Goal: Book appointment/travel/reservation

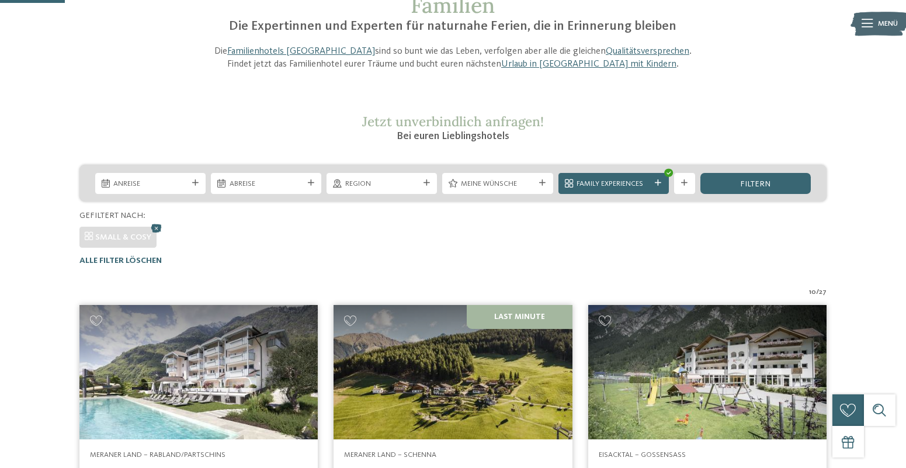
scroll to position [105, 0]
click at [632, 184] on span "Family Experiences" at bounding box center [613, 184] width 74 height 11
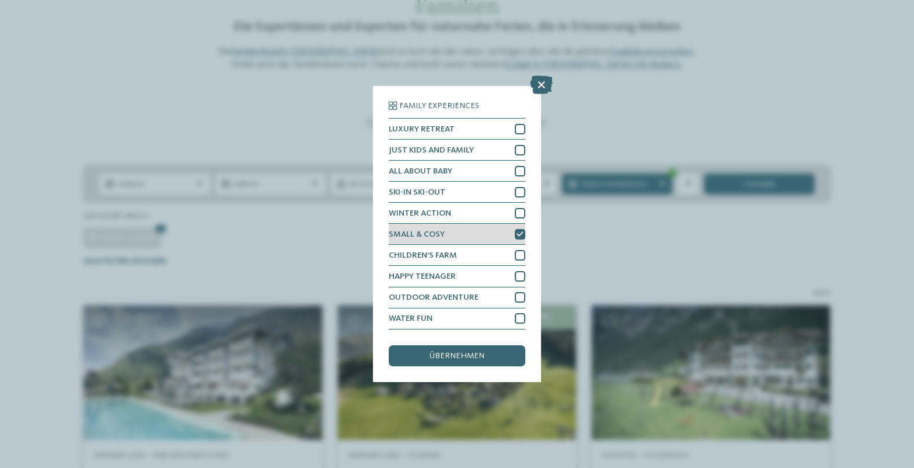
click at [520, 234] on icon at bounding box center [520, 234] width 7 height 6
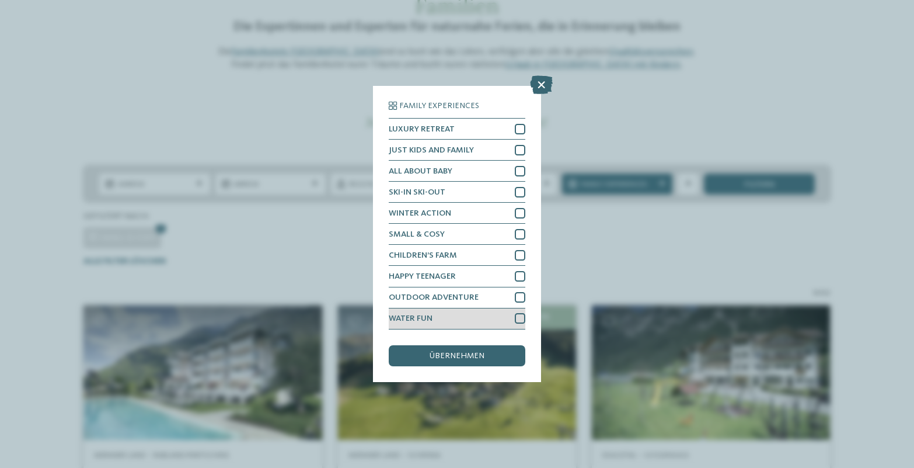
click at [518, 319] on div at bounding box center [520, 318] width 11 height 11
click at [463, 356] on span "übernehmen" at bounding box center [457, 356] width 55 height 8
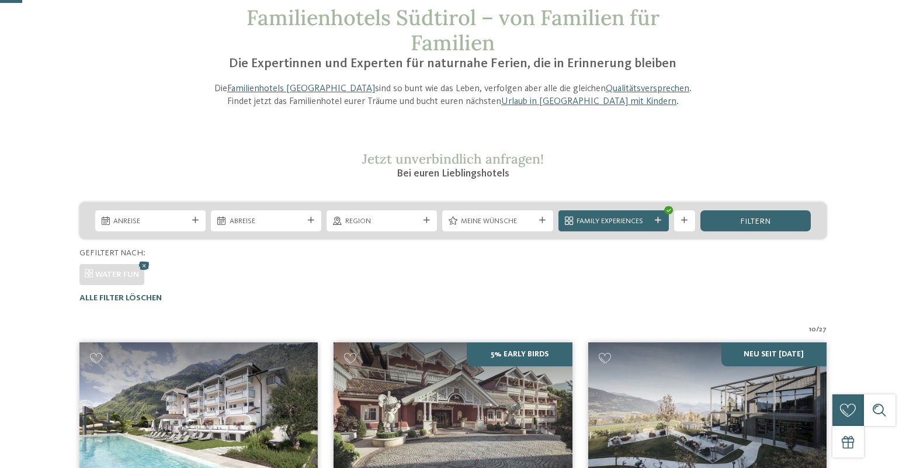
scroll to position [0, 0]
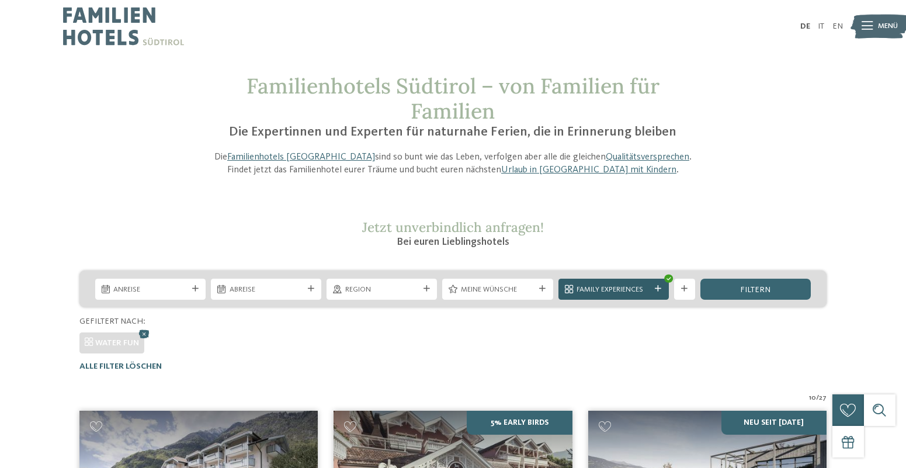
click at [601, 283] on div "Family Experiences" at bounding box center [613, 289] width 110 height 21
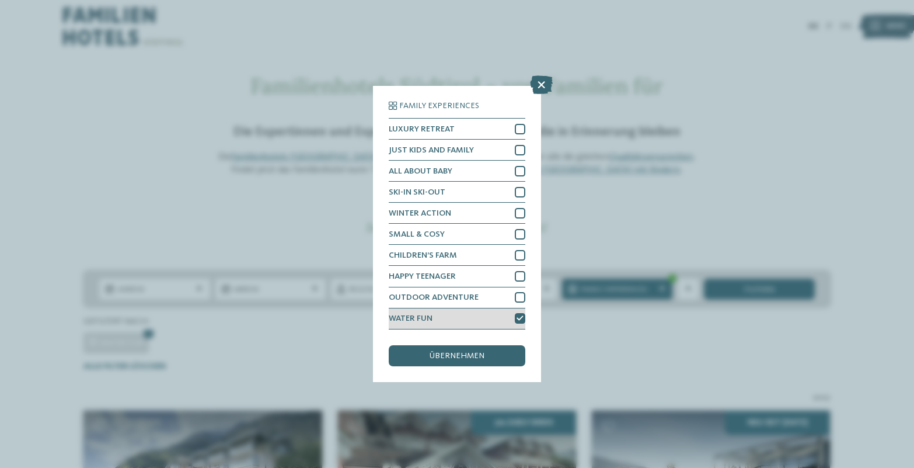
click at [518, 319] on icon at bounding box center [520, 318] width 7 height 6
click at [476, 357] on span "übernehmen" at bounding box center [457, 356] width 55 height 8
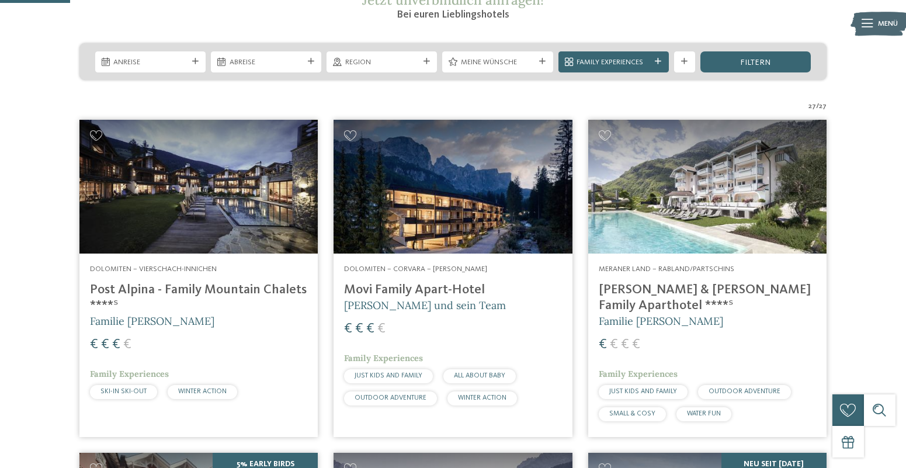
scroll to position [274, 0]
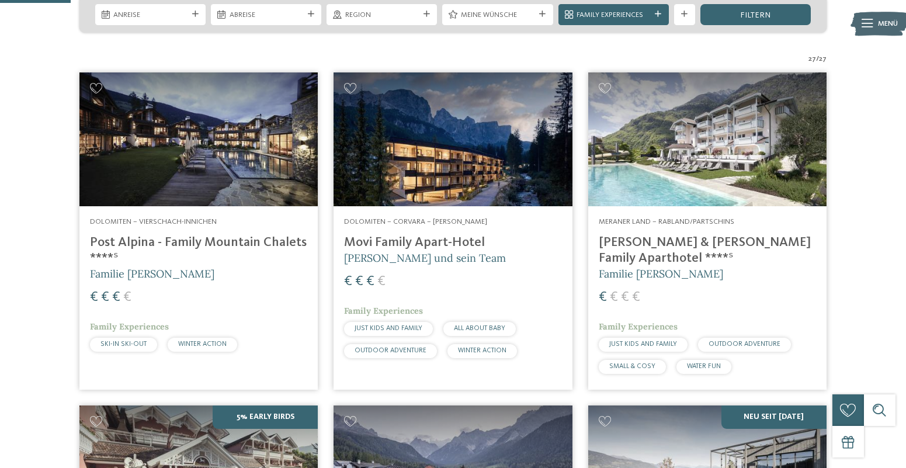
click at [539, 16] on icon at bounding box center [542, 14] width 6 height 6
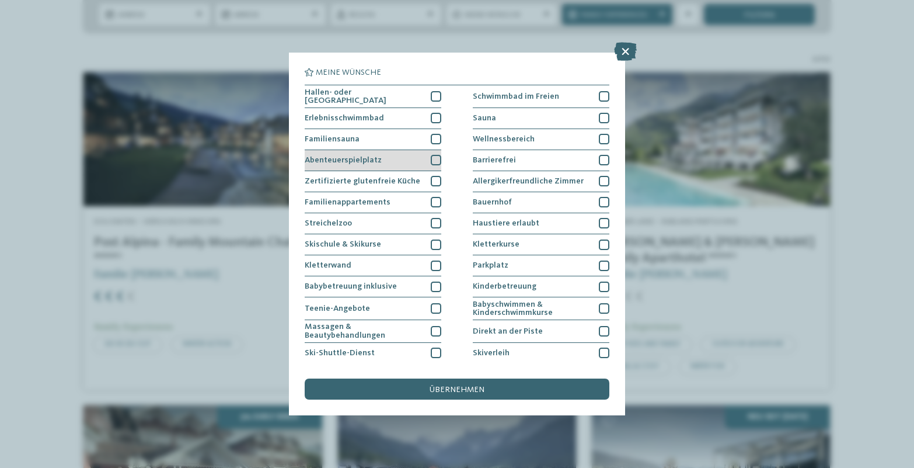
click at [433, 157] on div at bounding box center [436, 160] width 11 height 11
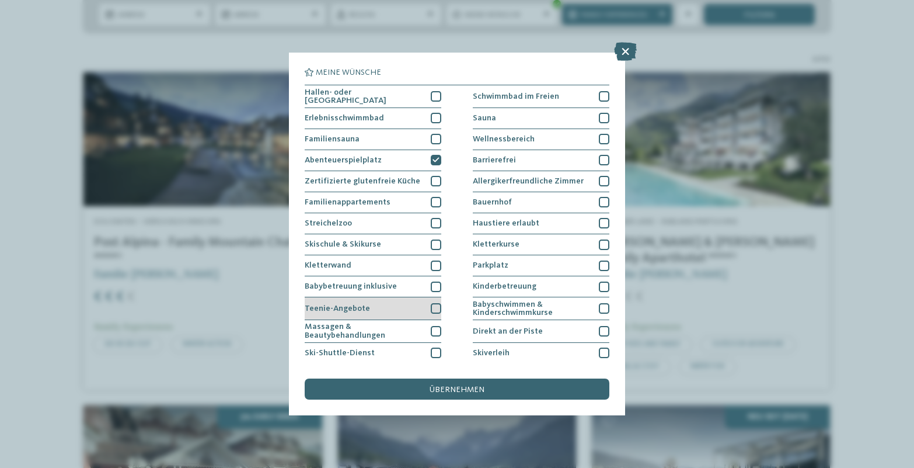
click at [432, 305] on div at bounding box center [436, 308] width 11 height 11
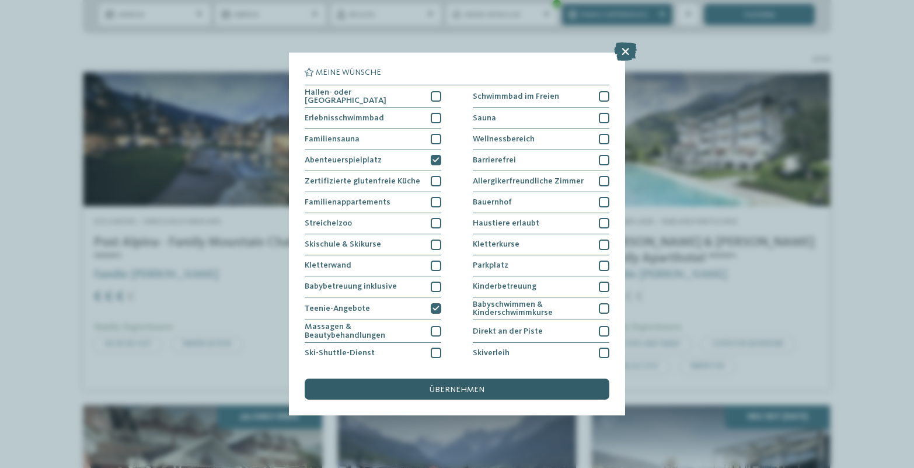
click at [487, 390] on div "übernehmen" at bounding box center [457, 388] width 305 height 21
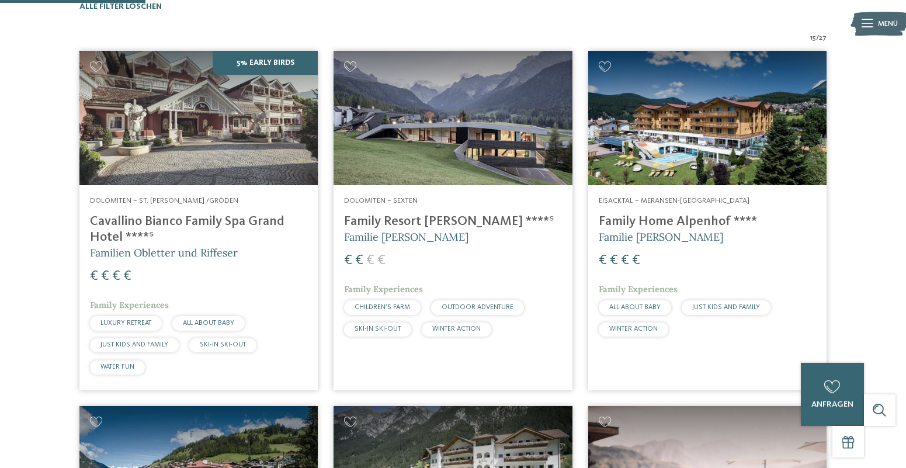
scroll to position [339, 0]
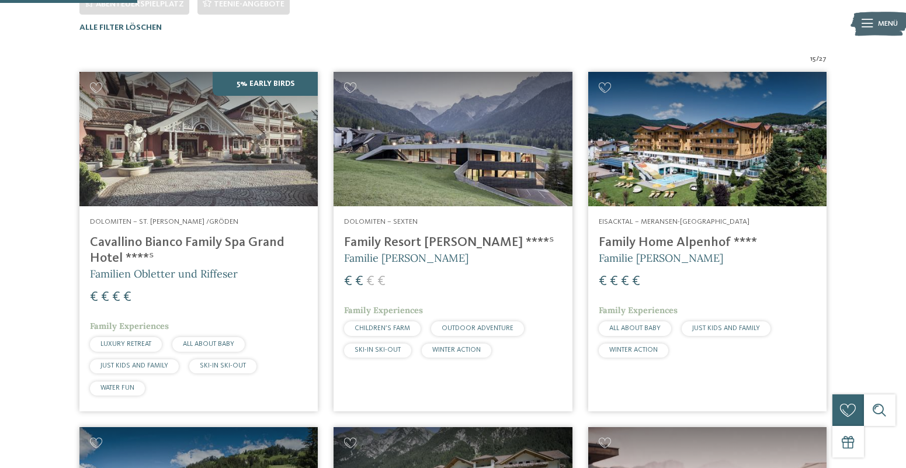
click at [666, 236] on h4 "Family Home Alpenhof ****" at bounding box center [707, 243] width 217 height 16
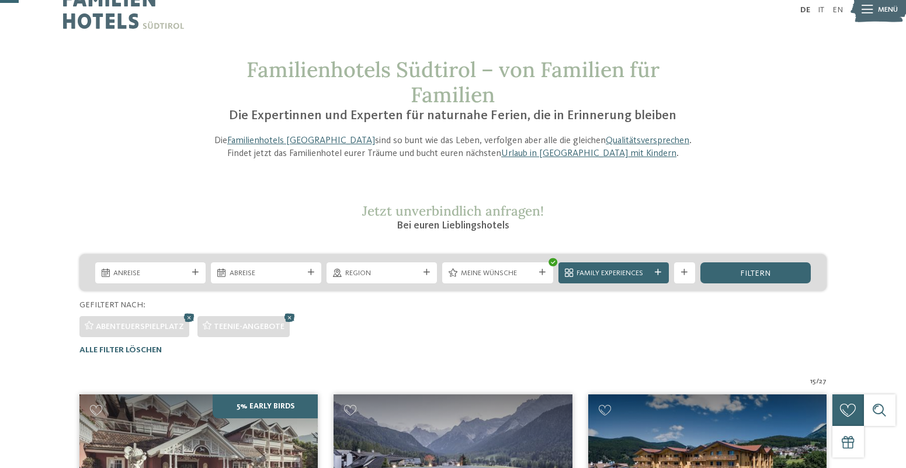
scroll to position [0, 0]
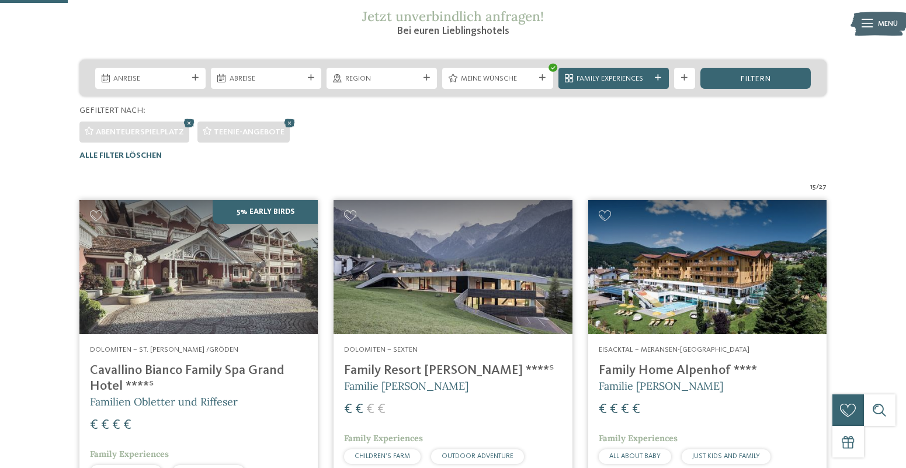
scroll to position [234, 0]
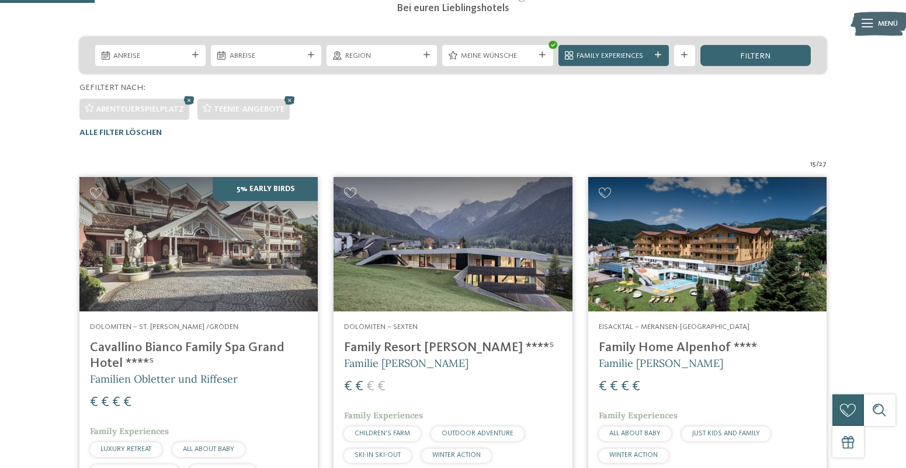
click at [182, 347] on h4 "Cavallino Bianco Family Spa Grand Hotel ****ˢ" at bounding box center [198, 356] width 217 height 32
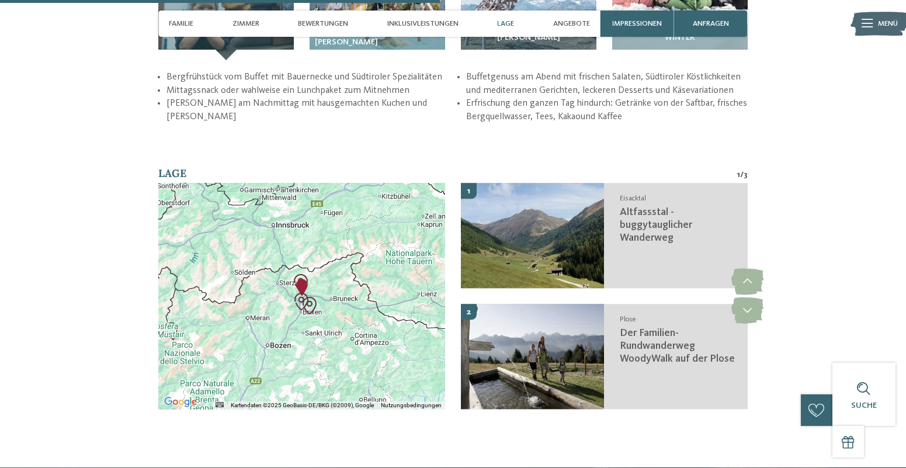
scroll to position [1752, 0]
